Goal: Transaction & Acquisition: Book appointment/travel/reservation

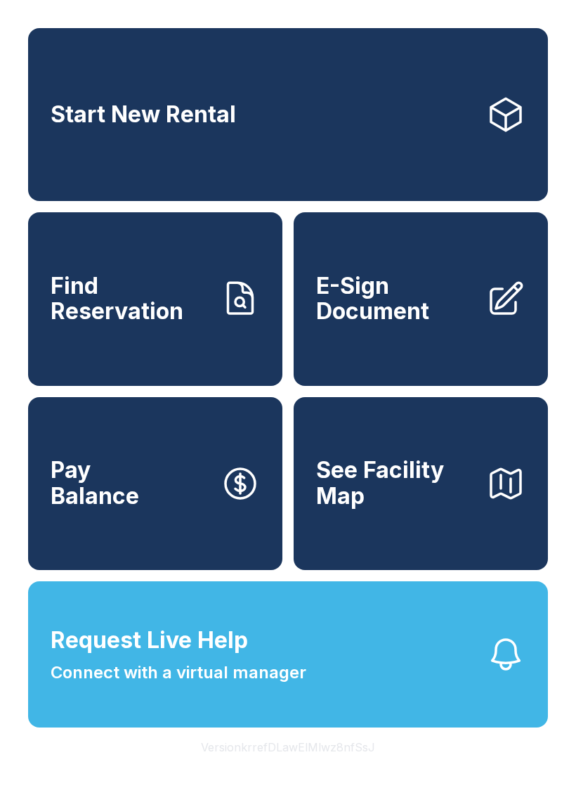
click at [347, 692] on button "Request Live Help Connect with a virtual manager" at bounding box center [288, 654] width 520 height 146
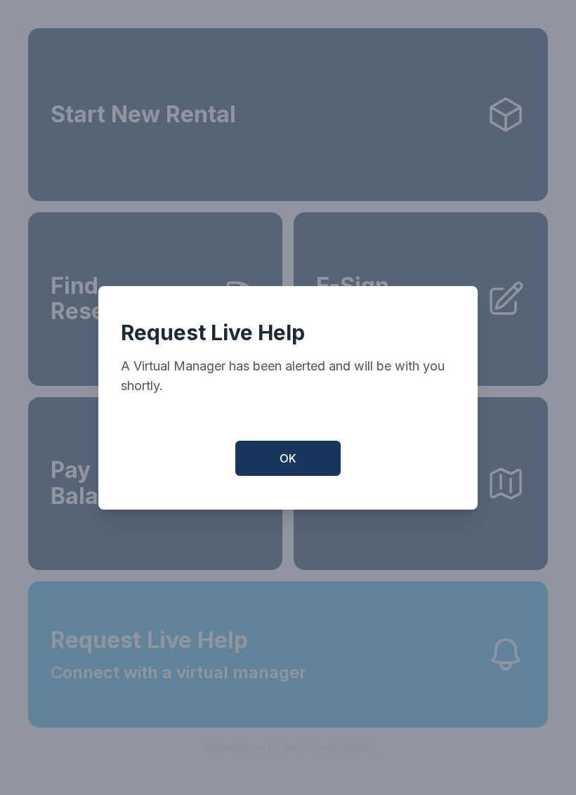
click at [293, 461] on span "OK" at bounding box center [288, 458] width 17 height 17
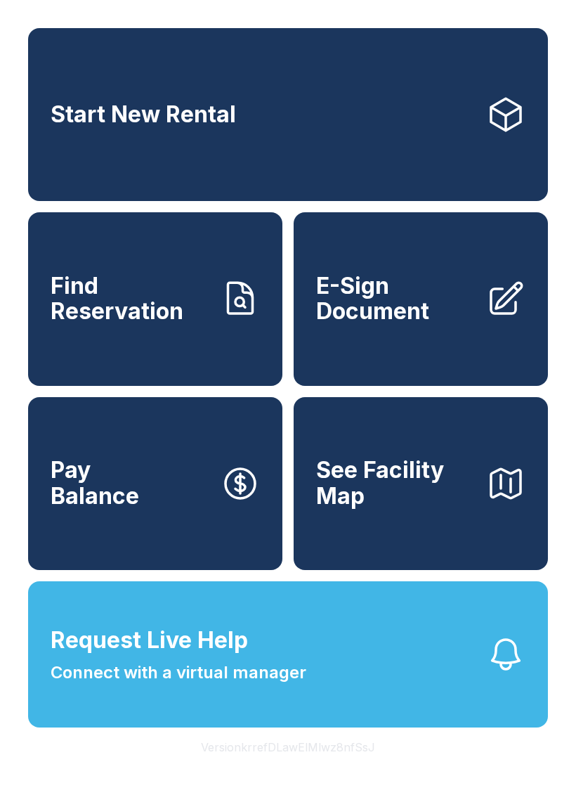
click at [194, 153] on link "Start New Rental" at bounding box center [288, 114] width 520 height 173
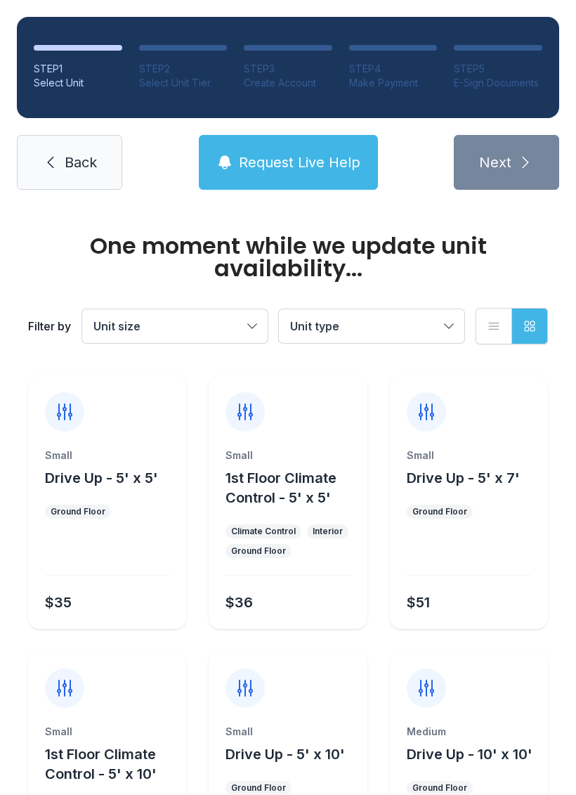
click at [351, 324] on span "Unit type" at bounding box center [364, 326] width 149 height 17
click at [311, 389] on label "1st Floor Climate Control" at bounding box center [372, 406] width 152 height 34
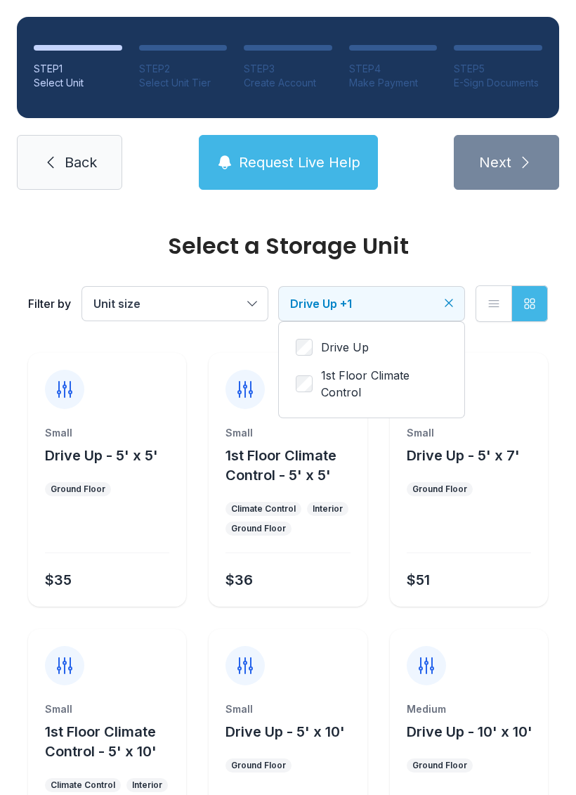
click at [316, 370] on label "1st Floor Climate Control" at bounding box center [372, 384] width 152 height 34
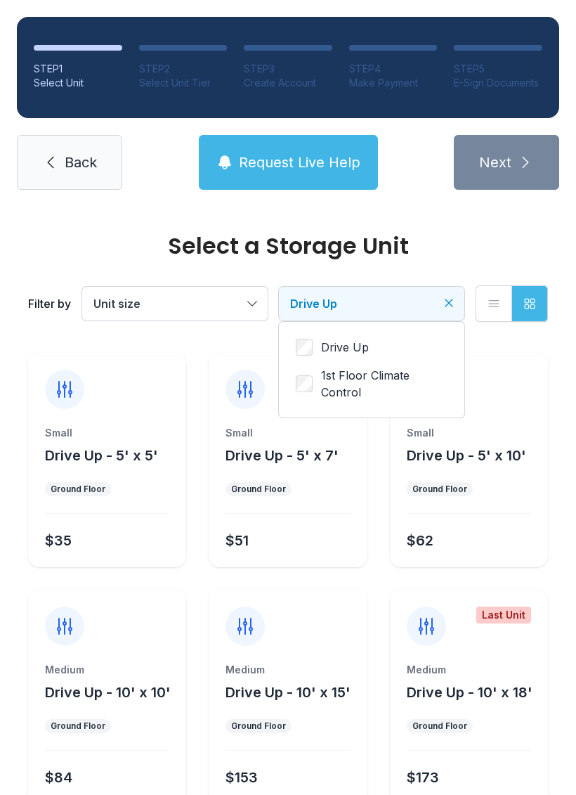
click at [309, 336] on div "Drive Up 1st Floor Climate Control" at bounding box center [372, 370] width 186 height 96
click at [313, 333] on div "Drive Up 1st Floor Climate Control" at bounding box center [372, 370] width 186 height 96
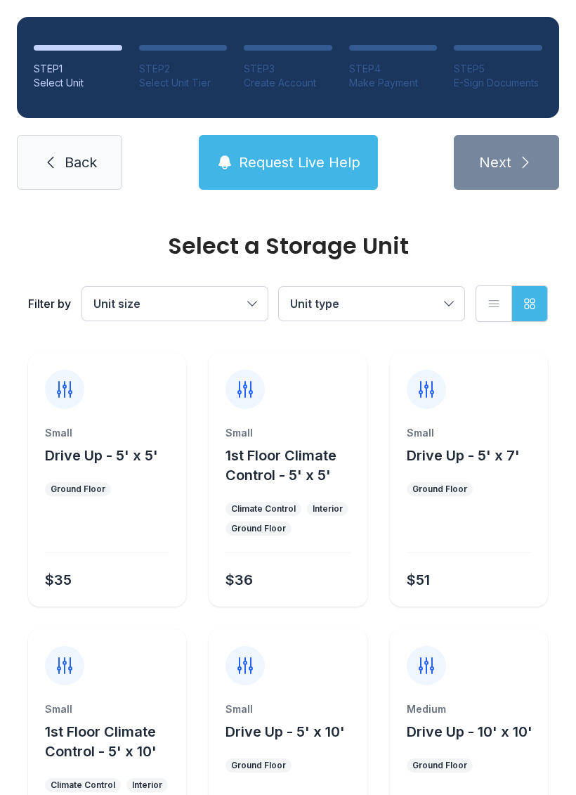
click at [349, 307] on span "Unit type" at bounding box center [364, 303] width 149 height 17
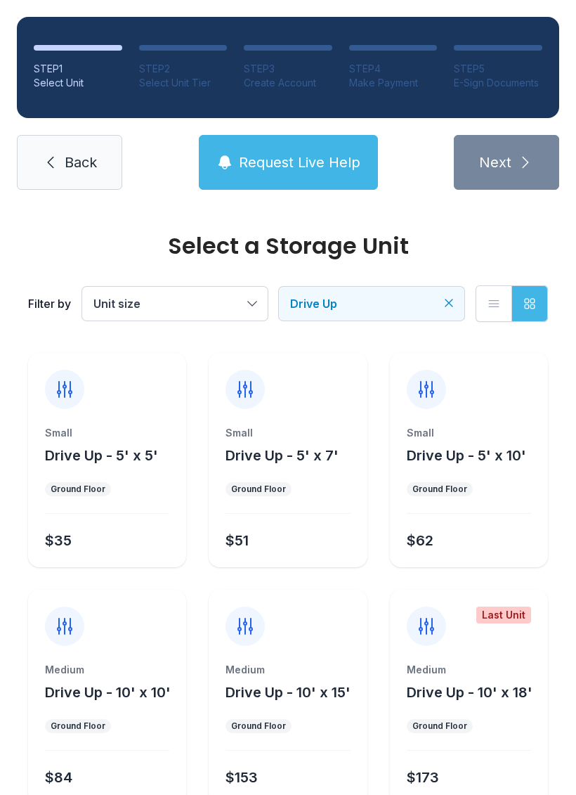
click at [119, 718] on div "Medium Drive Up - 10' x 10' Ground Floor $84" at bounding box center [107, 733] width 158 height 141
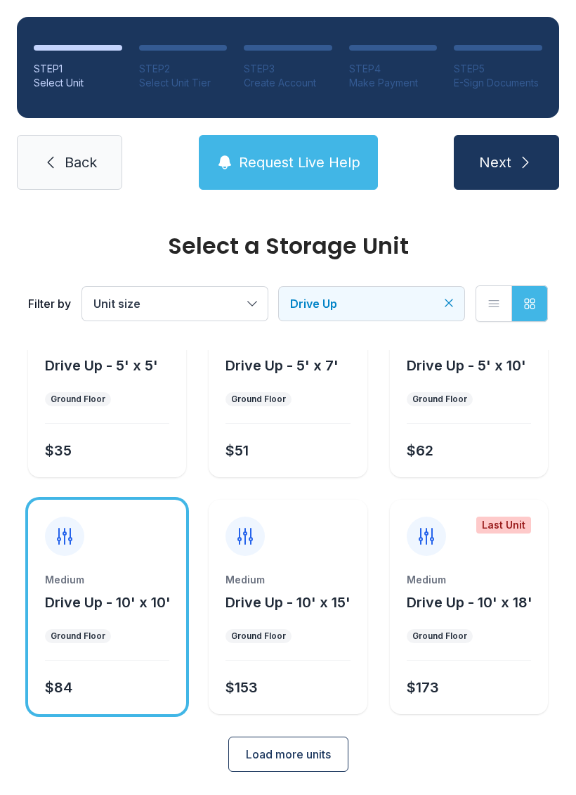
scroll to position [89, 0]
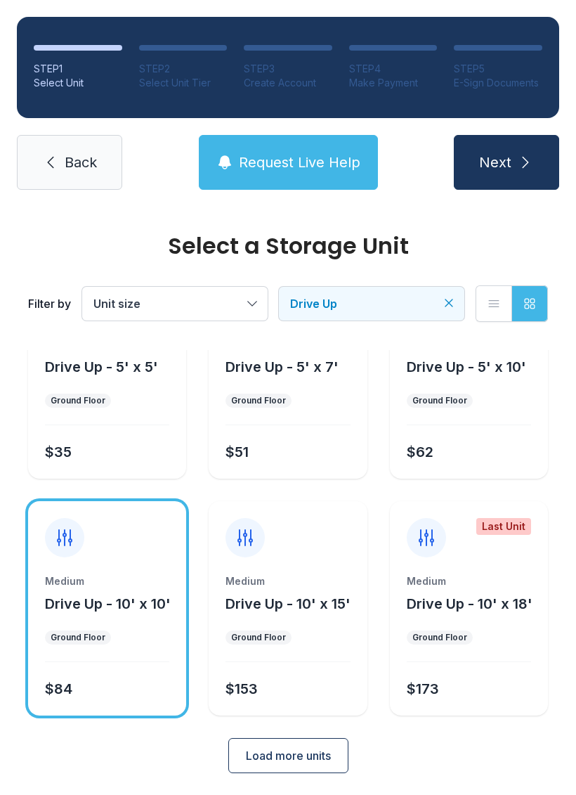
click at [31, 188] on link "Back" at bounding box center [69, 162] width 105 height 55
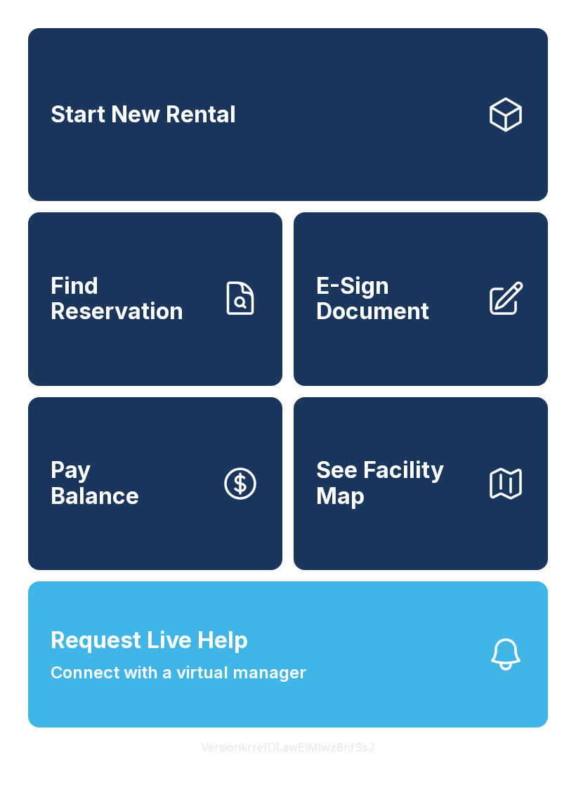
click at [44, 157] on link "Start New Rental" at bounding box center [288, 114] width 520 height 173
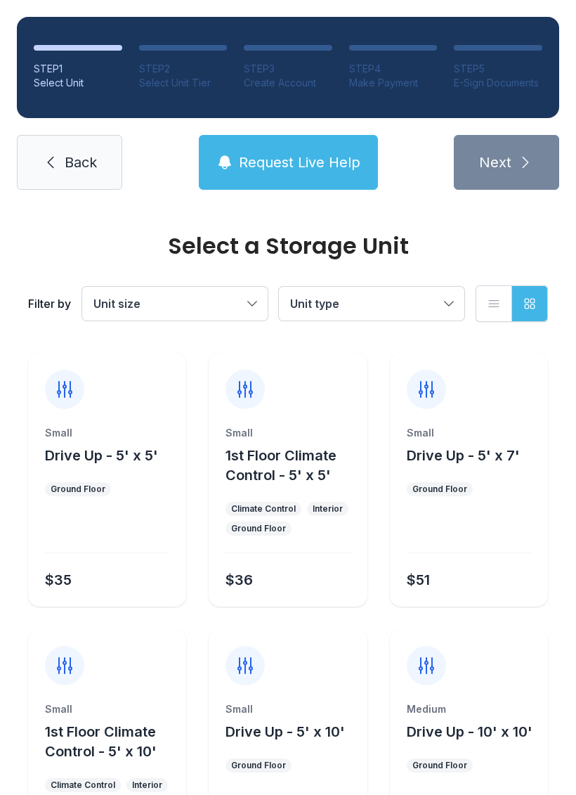
click at [44, 162] on icon at bounding box center [50, 162] width 17 height 17
